Goal: Task Accomplishment & Management: Manage account settings

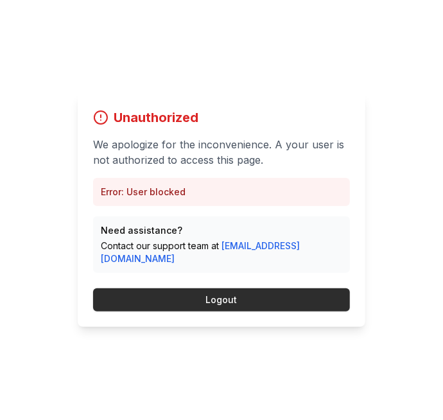
click at [251, 312] on button "Logout" at bounding box center [221, 299] width 257 height 23
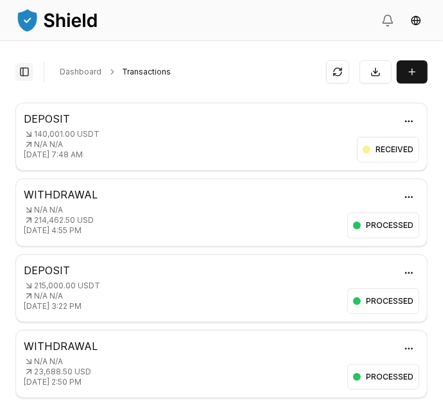
click at [30, 69] on button "Toggle Sidebar" at bounding box center [24, 72] width 18 height 18
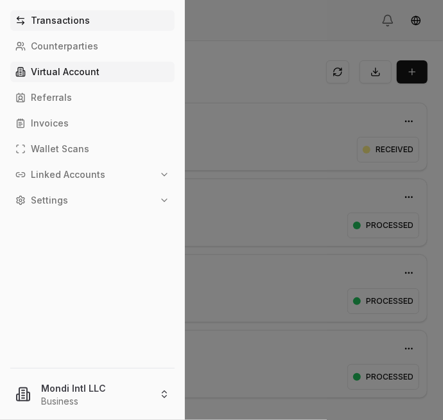
click at [53, 72] on p "Virtual Account" at bounding box center [65, 71] width 69 height 9
